Goal: Navigation & Orientation: Find specific page/section

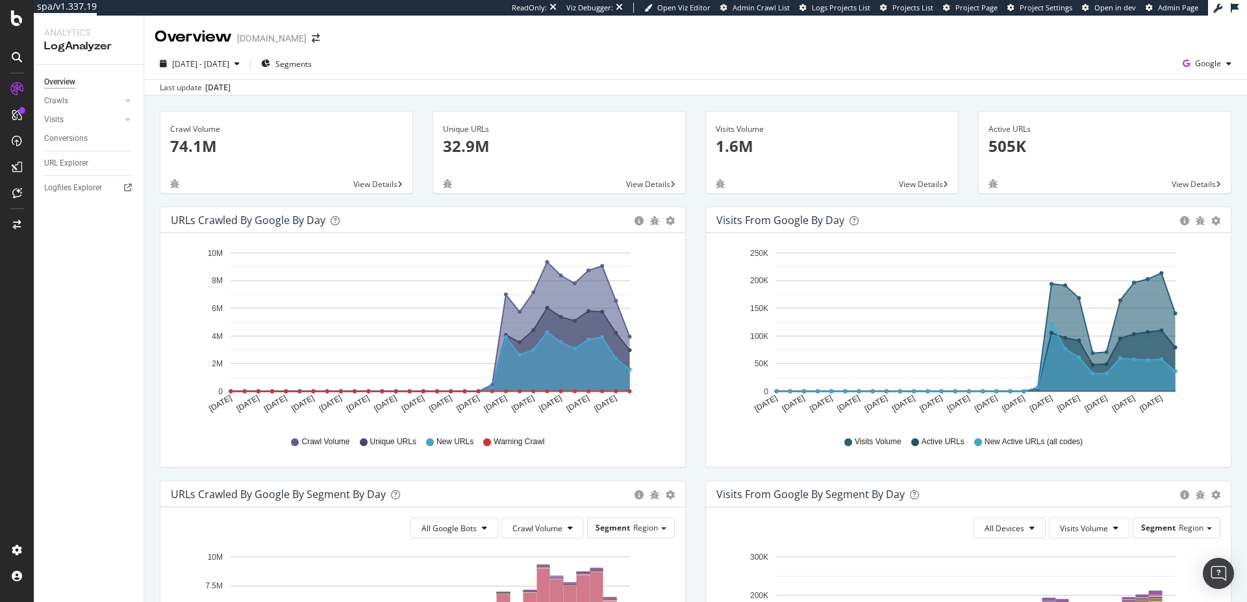
click at [90, 197] on div "Logfiles Explorer" at bounding box center [93, 188] width 99 height 19
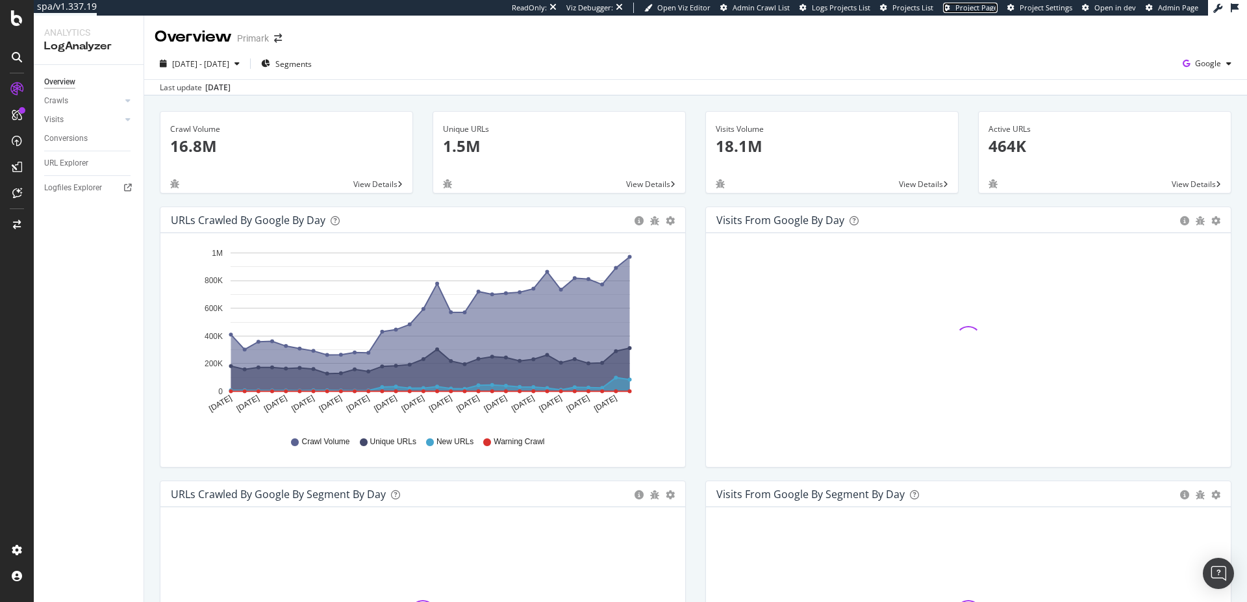
click at [977, 8] on span "Project Page" at bounding box center [976, 8] width 42 height 10
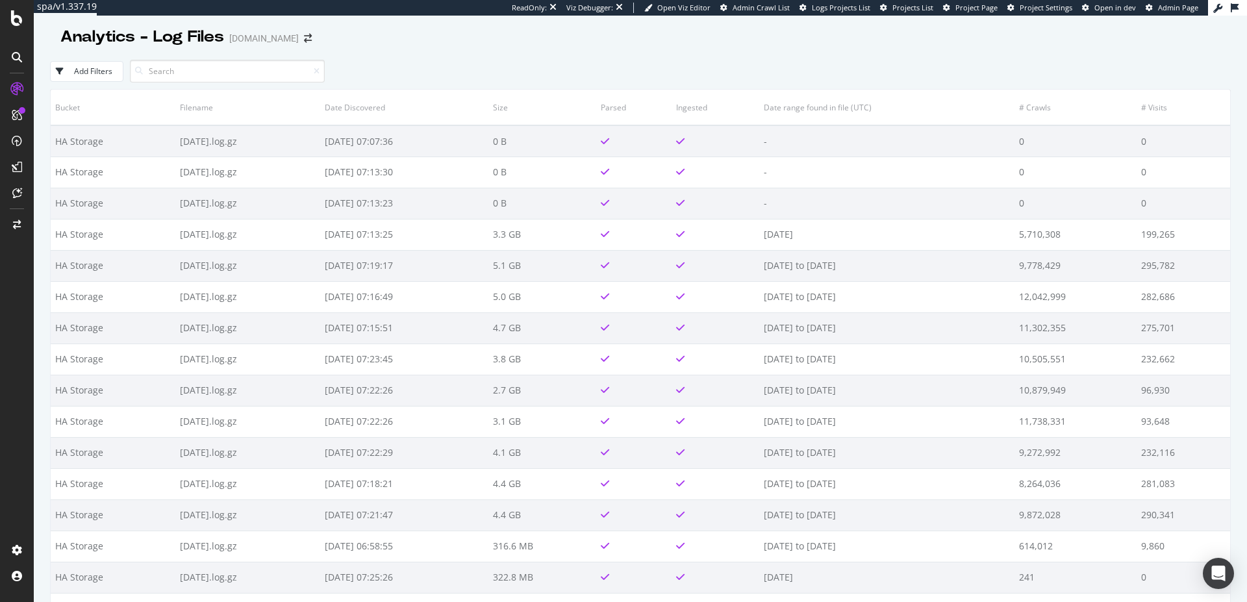
click at [984, 14] on div "ReadOnly: Viz Debugger: Open Viz Editor Admin Crawl List Logs Projects List Pro…" at bounding box center [860, 8] width 696 height 16
click at [980, 6] on span "Project Page" at bounding box center [976, 8] width 42 height 10
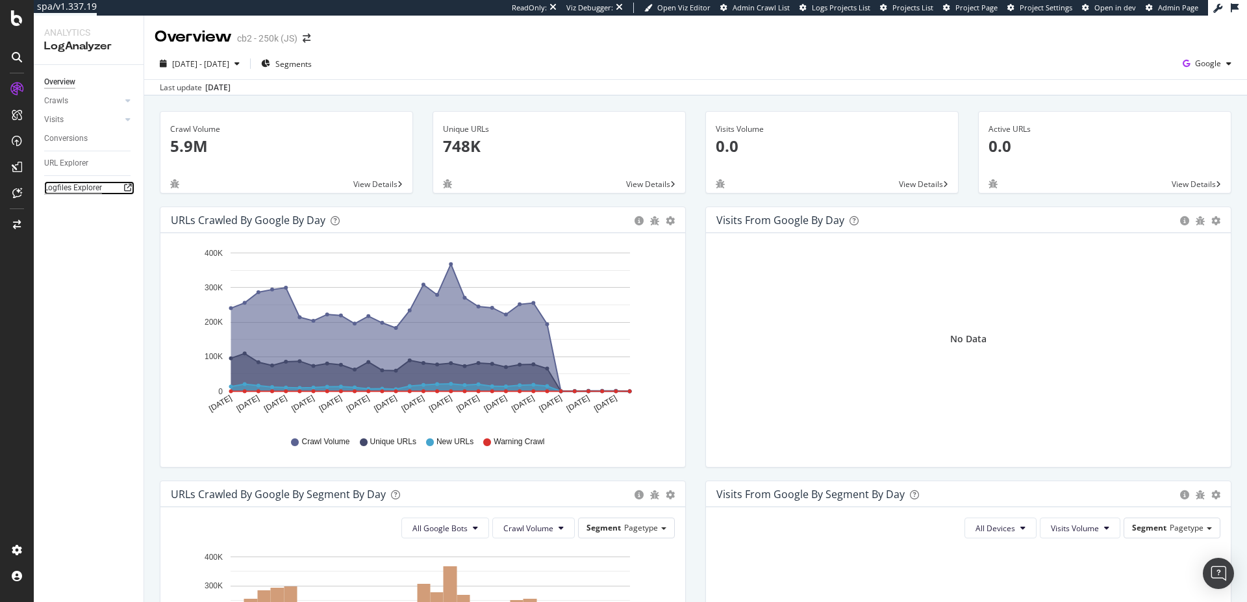
click at [65, 192] on div "Logfiles Explorer" at bounding box center [73, 188] width 58 height 14
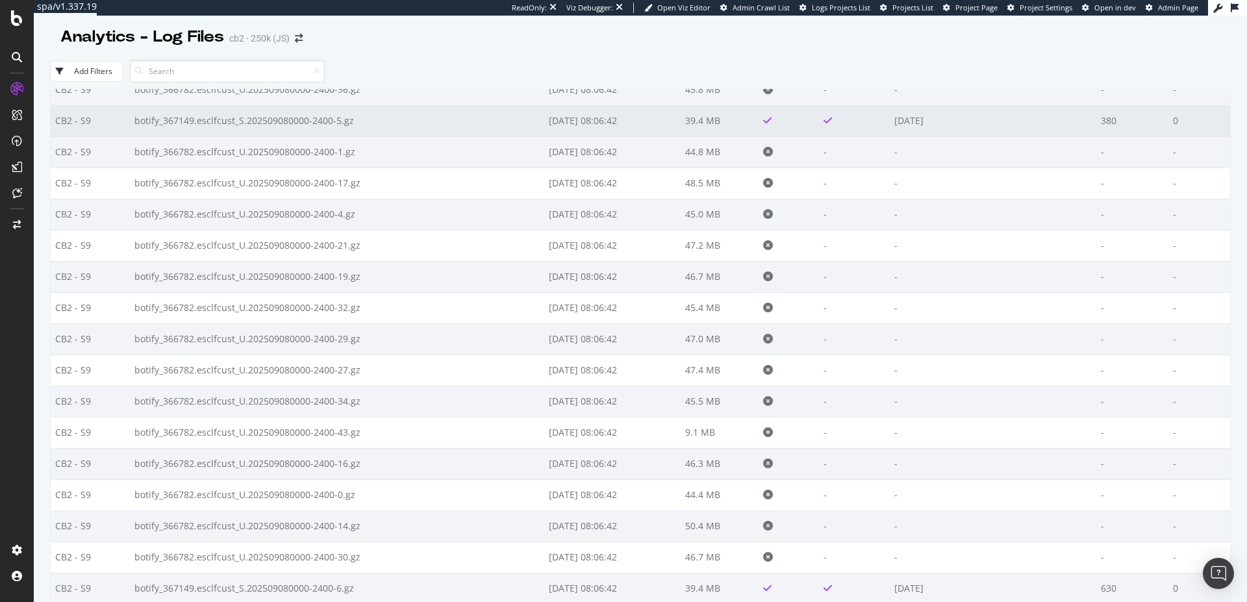
scroll to position [873, 0]
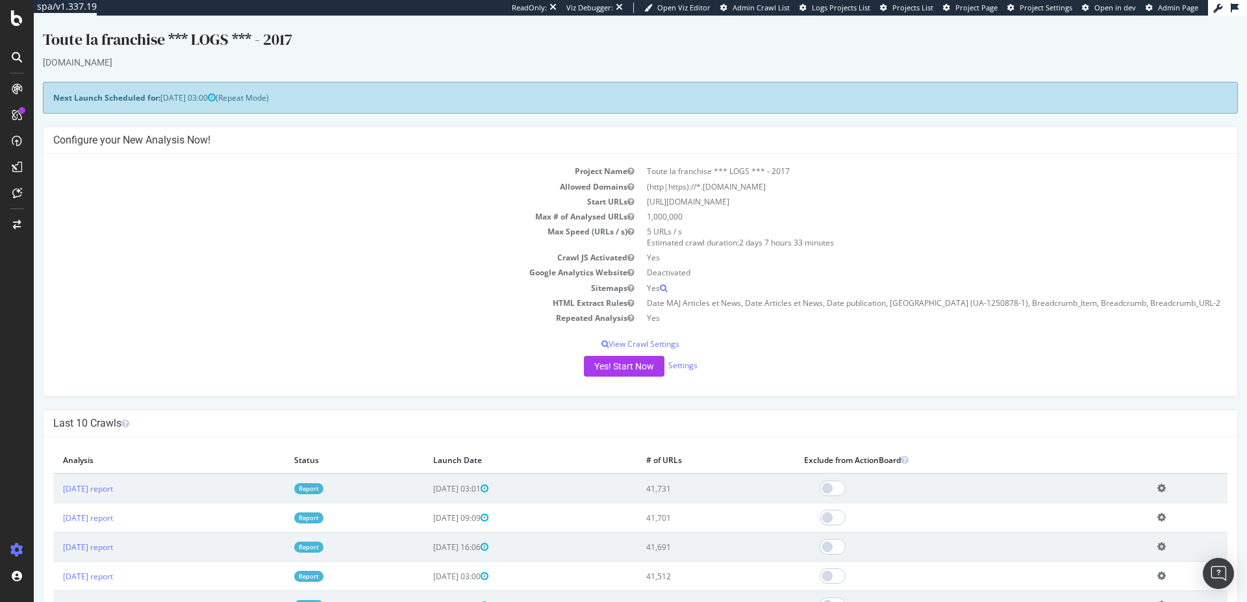
click at [992, 13] on div "ReadOnly: Viz Debugger: Open Viz Editor Admin Crawl List Logs Projects List Pro…" at bounding box center [860, 8] width 696 height 16
click at [991, 12] on div "ReadOnly: Viz Debugger: Open Viz Editor Admin Crawl List Logs Projects List Pro…" at bounding box center [860, 8] width 696 height 16
click at [990, 10] on span "Project Page" at bounding box center [976, 8] width 42 height 10
